Goal: Check status: Check status

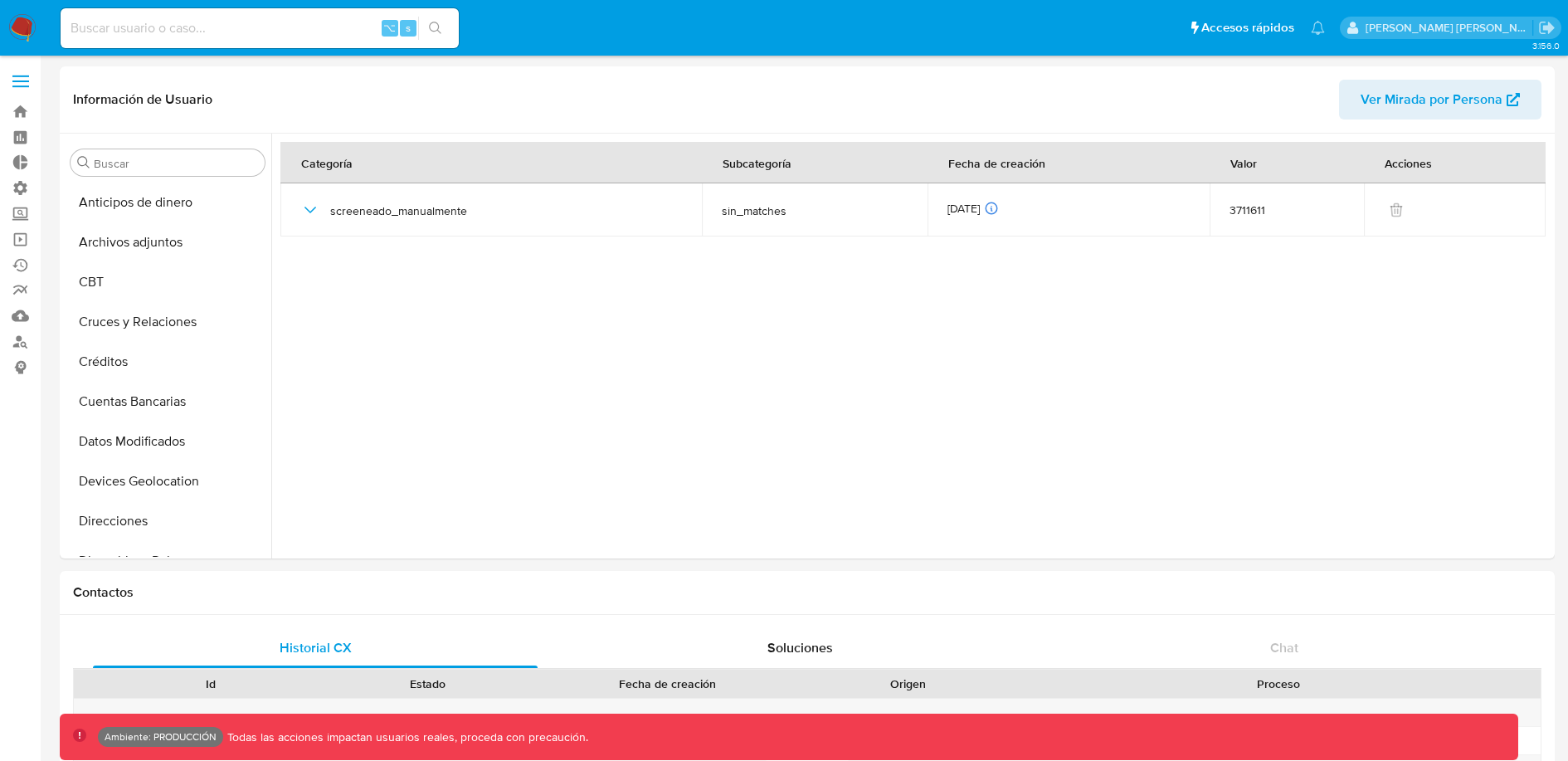
select select "10"
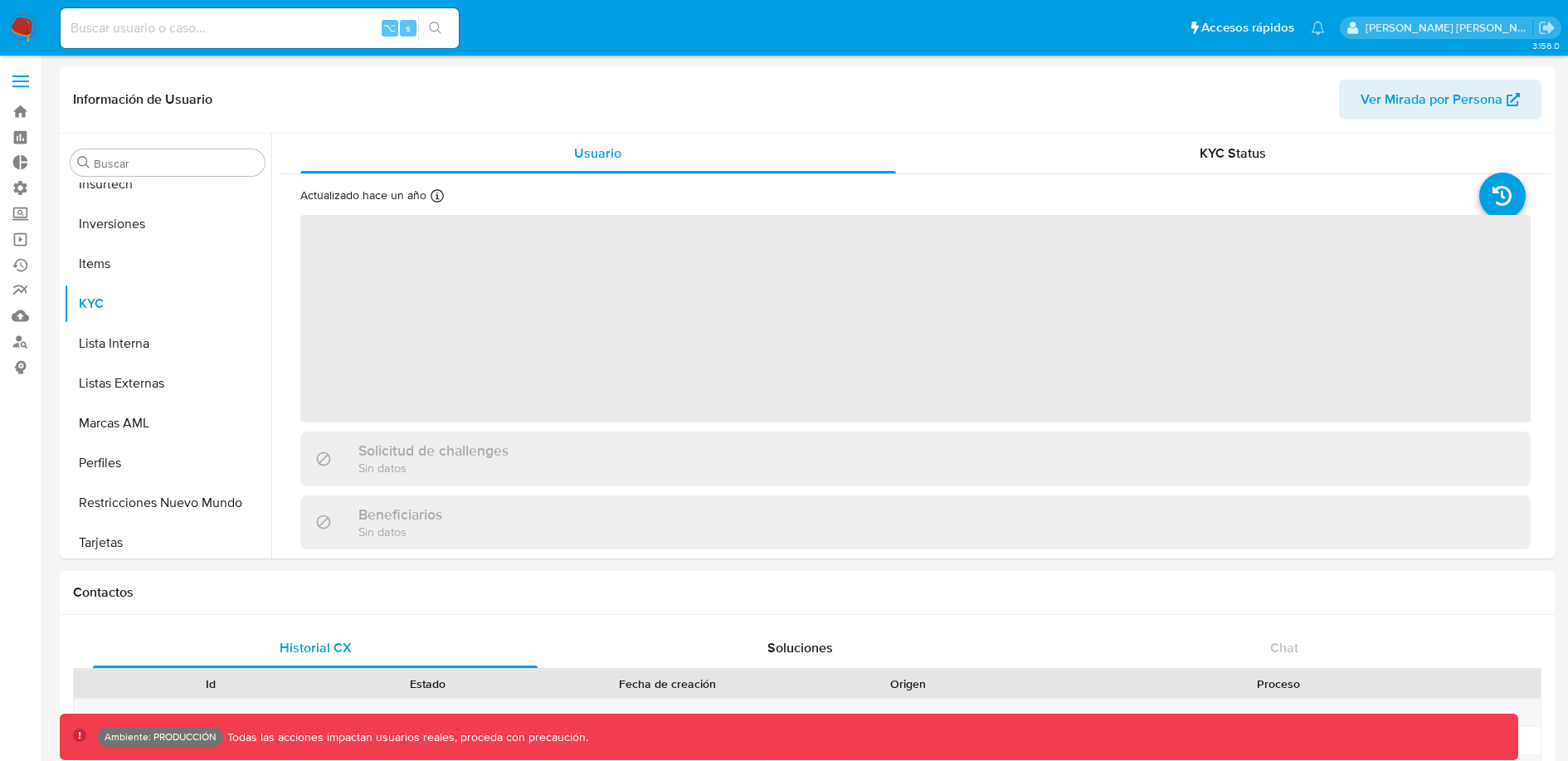
scroll to position [819, 0]
click at [132, 342] on button "Lista Interna" at bounding box center [160, 339] width 194 height 40
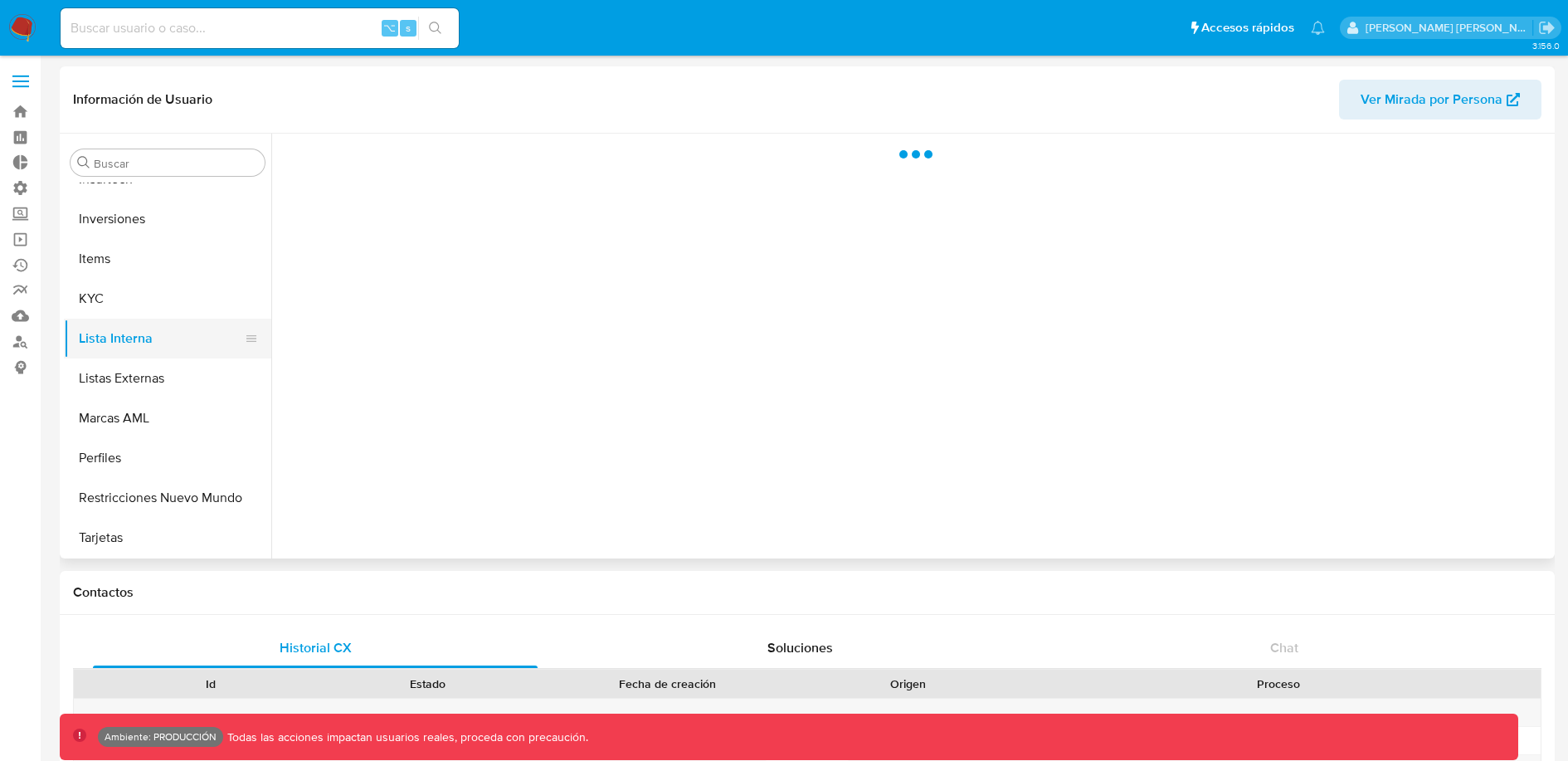
select select "10"
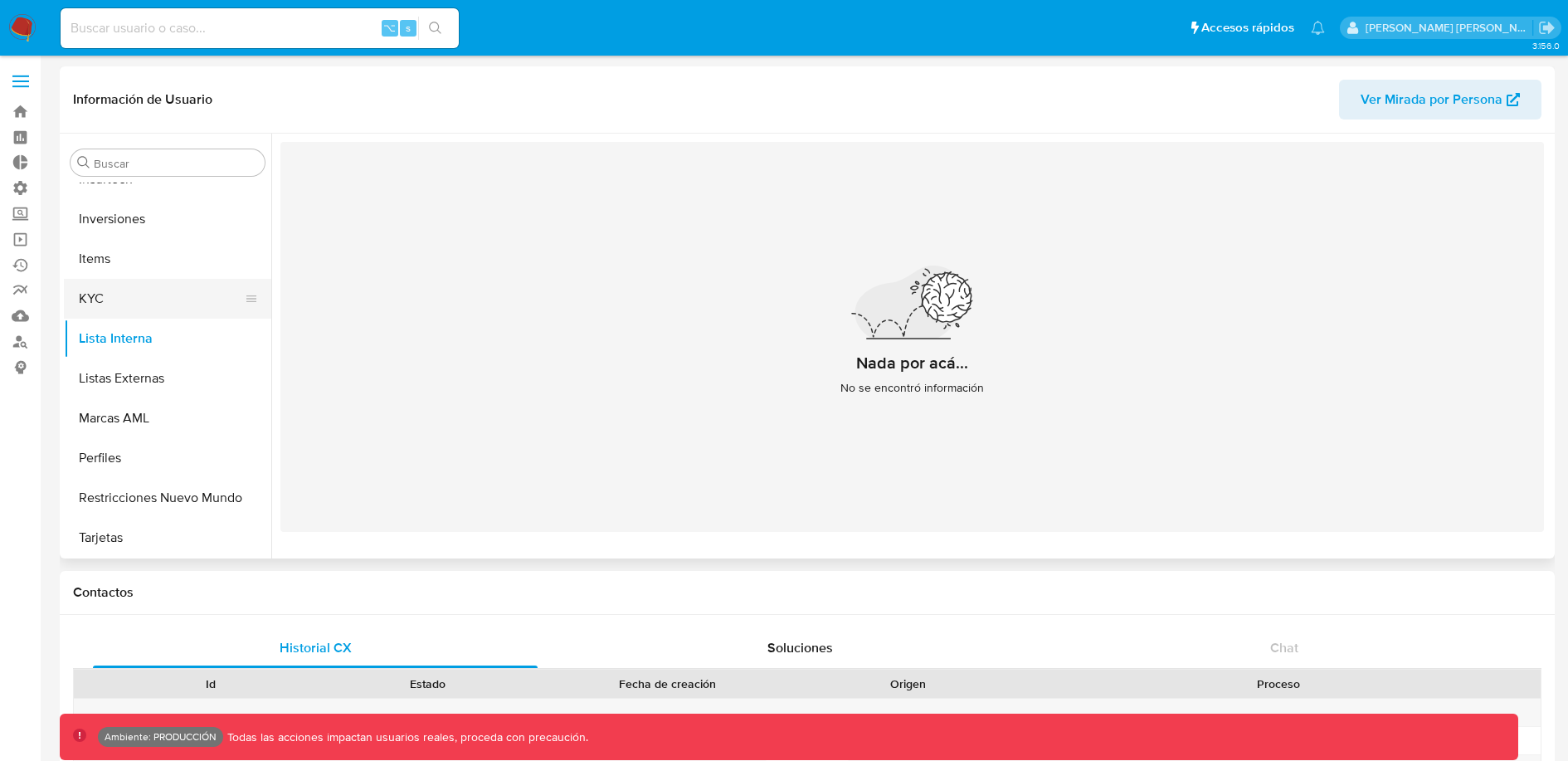
click at [126, 309] on button "KYC" at bounding box center [160, 299] width 194 height 40
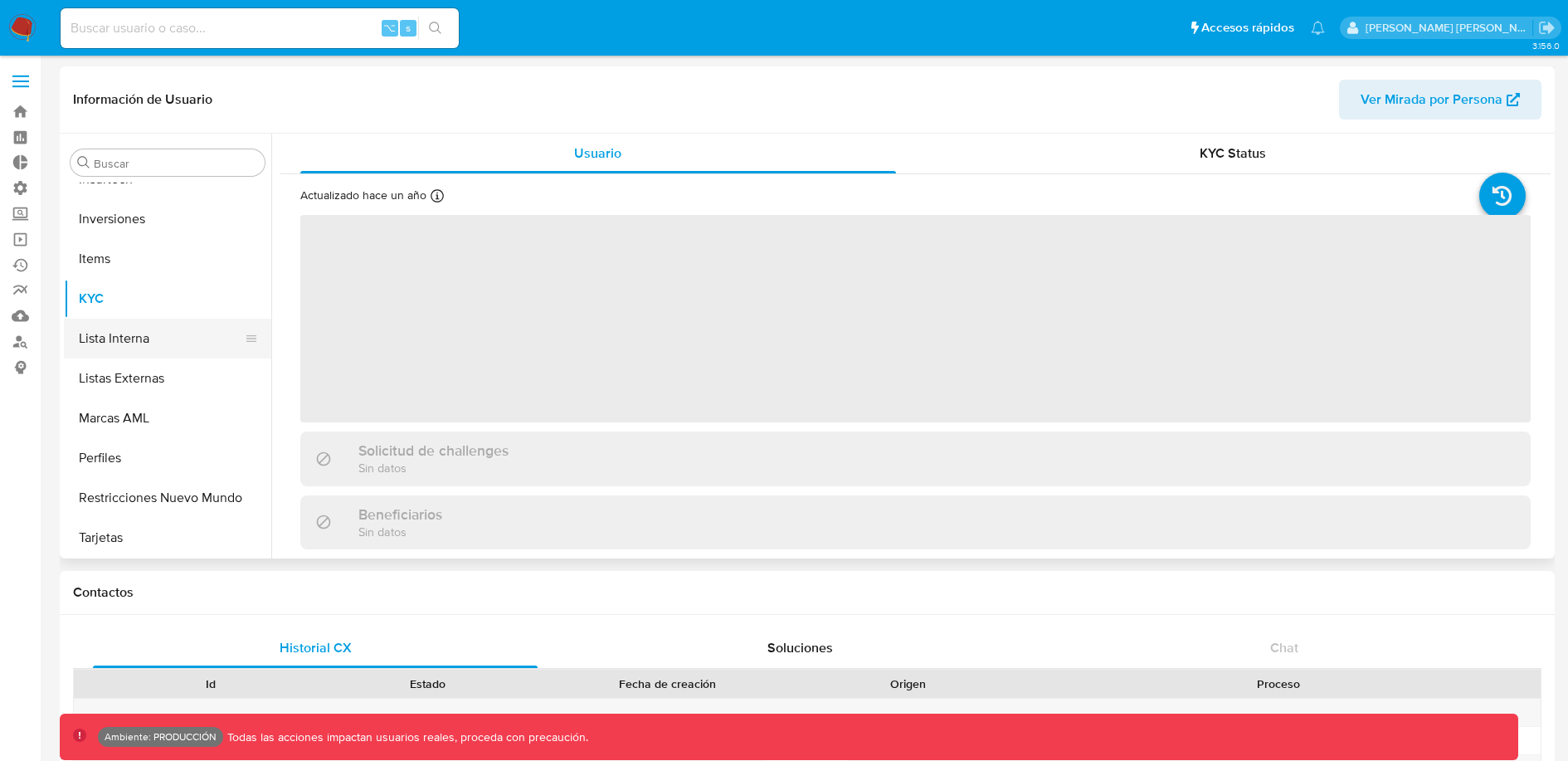
click at [133, 343] on button "Lista Interna" at bounding box center [160, 339] width 194 height 40
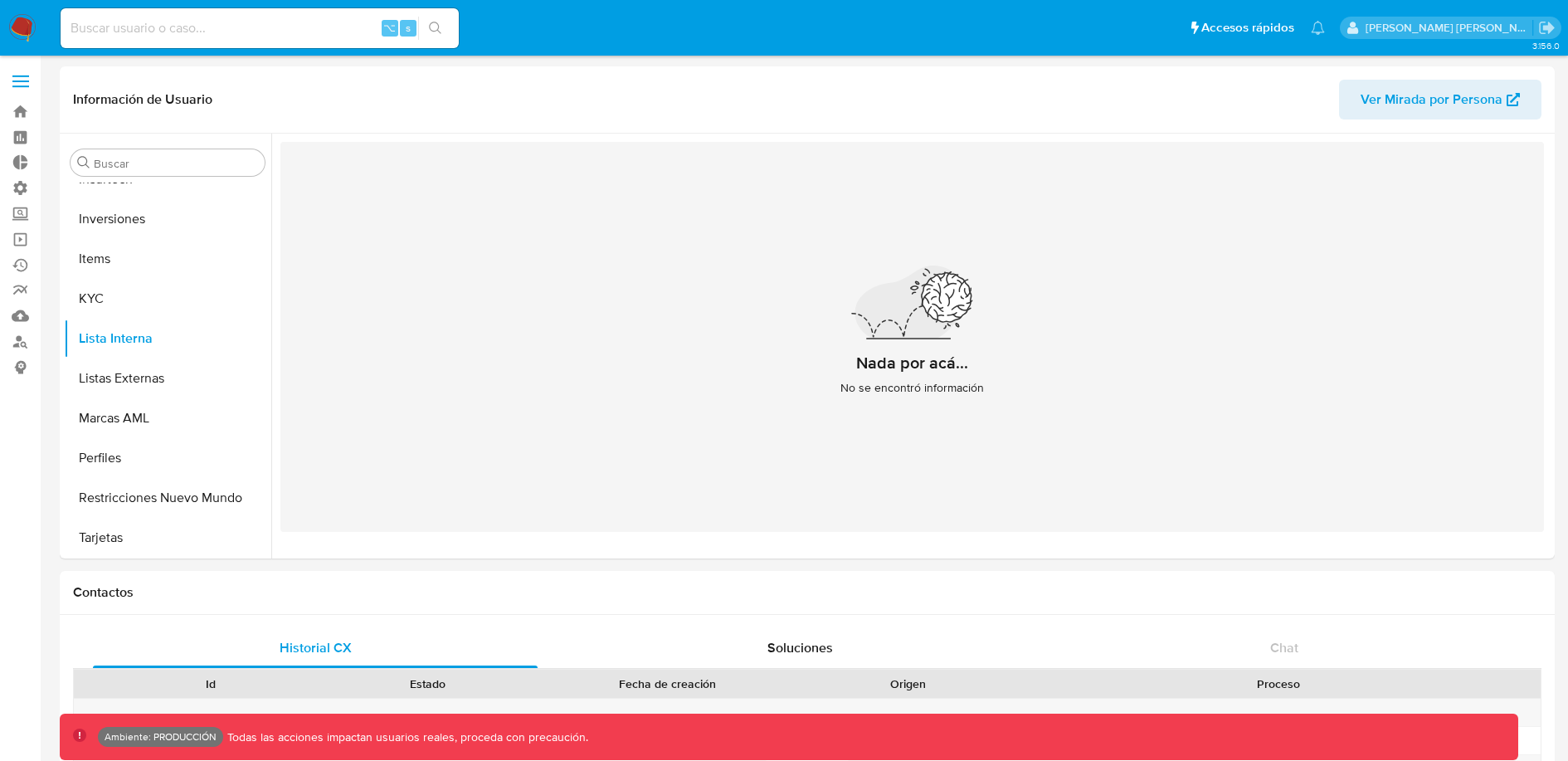
click at [268, 20] on input at bounding box center [259, 28] width 398 height 22
paste input "749844905"
type input "749844905"
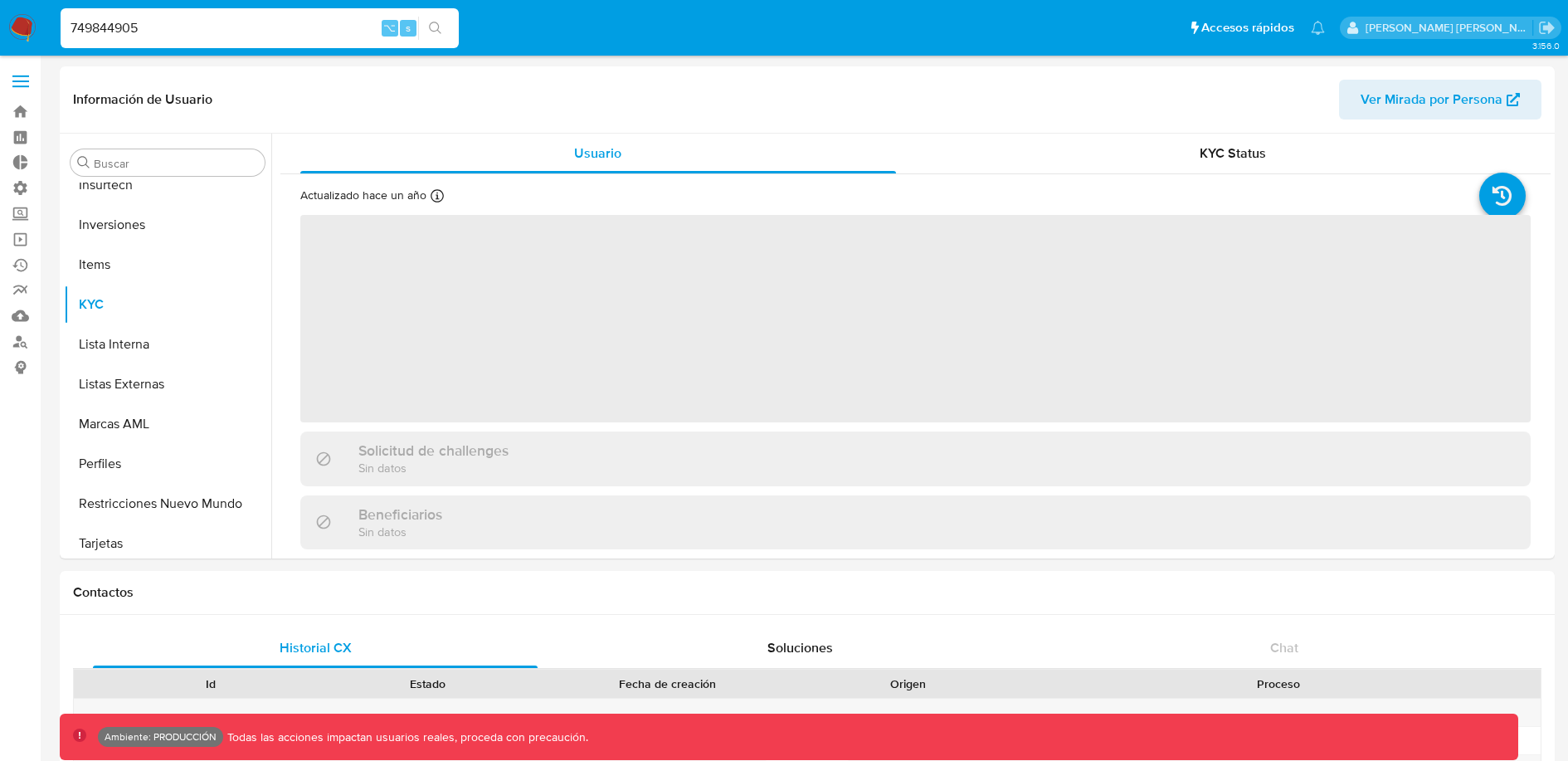
scroll to position [780, 0]
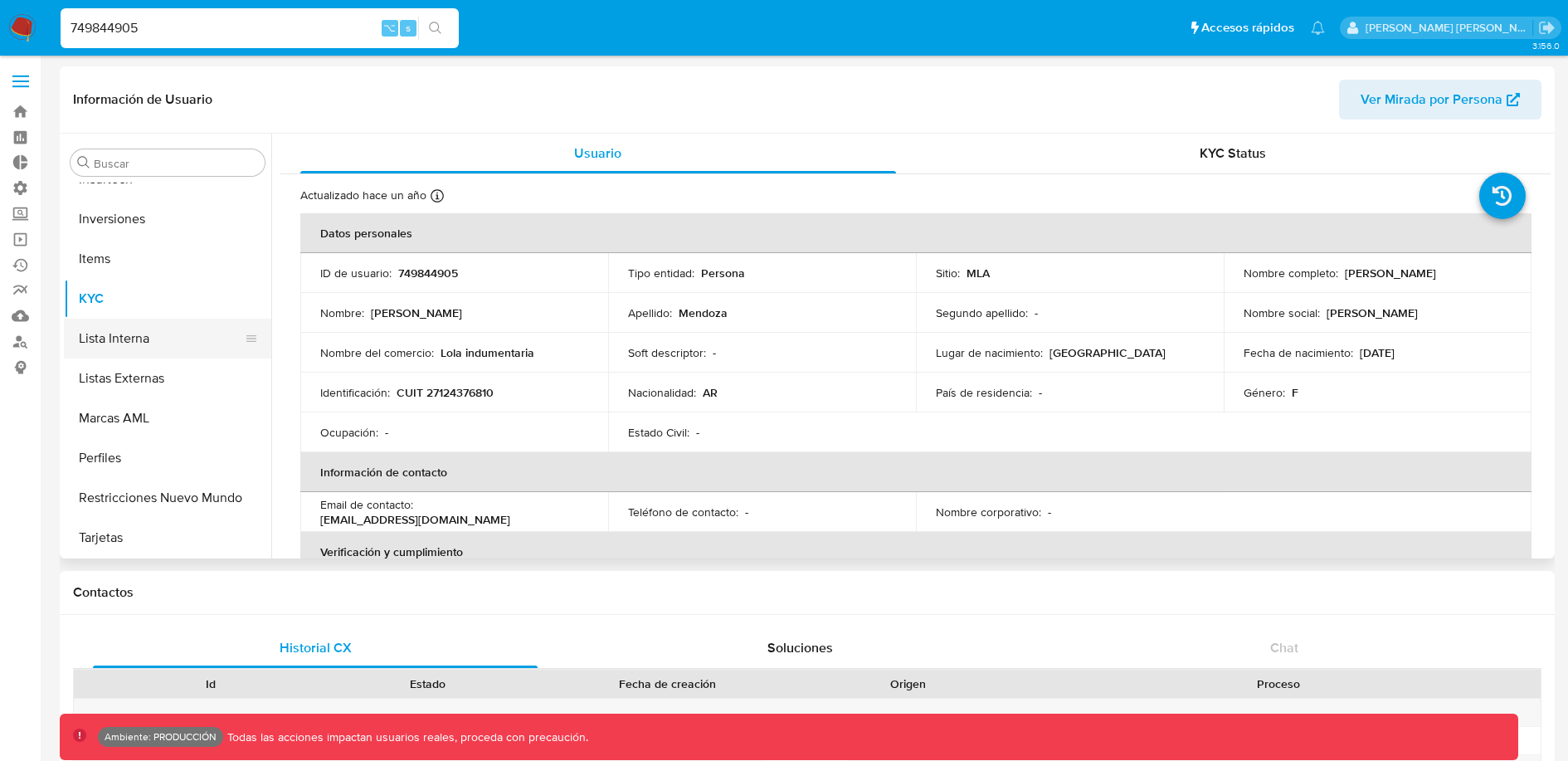
click at [146, 345] on button "Lista Interna" at bounding box center [160, 339] width 194 height 40
select select "10"
